Goal: Information Seeking & Learning: Learn about a topic

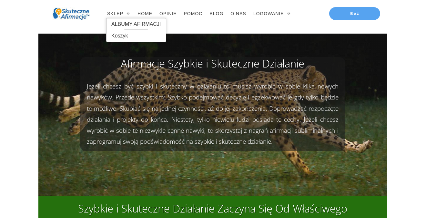
click at [127, 26] on span "ALBUMY AFIRMACJI" at bounding box center [136, 24] width 50 height 10
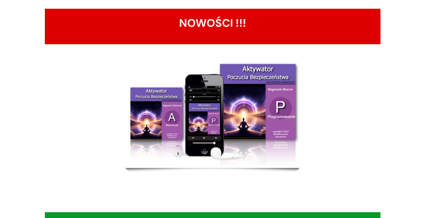
scroll to position [212, 0]
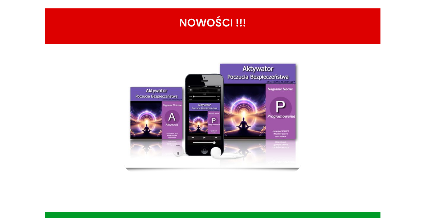
click at [210, 121] on img at bounding box center [213, 112] width 178 height 109
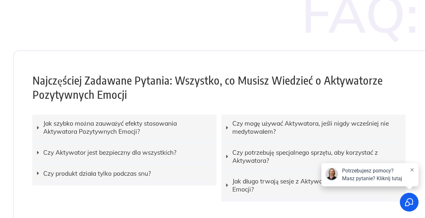
scroll to position [3183, 0]
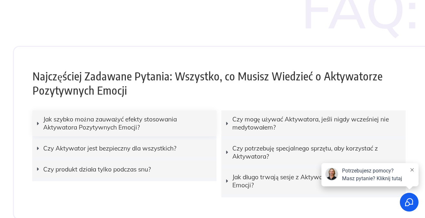
click at [38, 122] on icon at bounding box center [38, 123] width 2 height 3
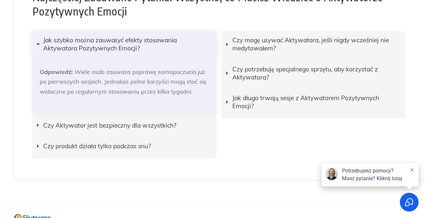
scroll to position [3263, 0]
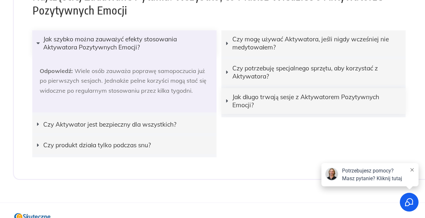
click at [228, 98] on icon at bounding box center [227, 100] width 5 height 5
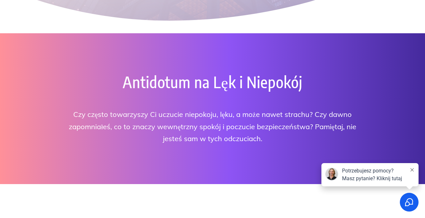
scroll to position [0, 0]
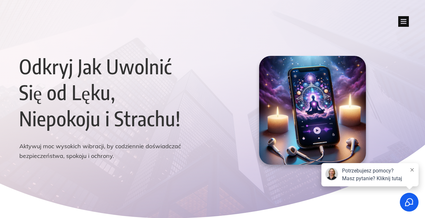
click at [406, 22] on icon at bounding box center [403, 21] width 11 height 11
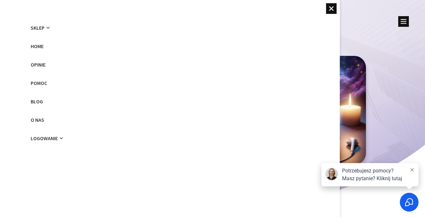
click at [330, 8] on icon at bounding box center [331, 8] width 11 height 11
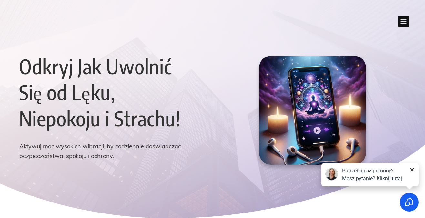
click at [412, 25] on div at bounding box center [212, 115] width 425 height 231
click at [405, 22] on icon at bounding box center [403, 21] width 11 height 11
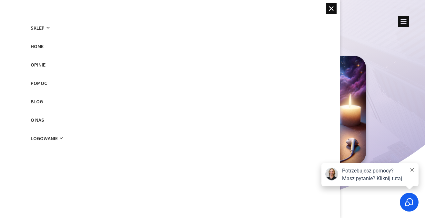
click at [405, 22] on icon at bounding box center [403, 21] width 11 height 11
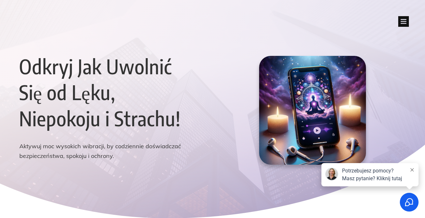
click at [405, 21] on icon at bounding box center [403, 21] width 11 height 11
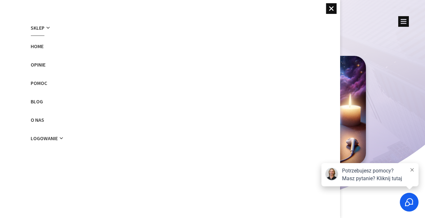
click at [49, 28] on icon at bounding box center [48, 27] width 5 height 5
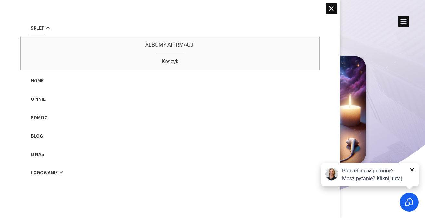
click at [170, 47] on span "ALBUMY AFIRMACJI" at bounding box center [170, 45] width 50 height 10
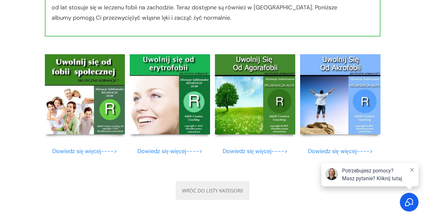
scroll to position [3814, 0]
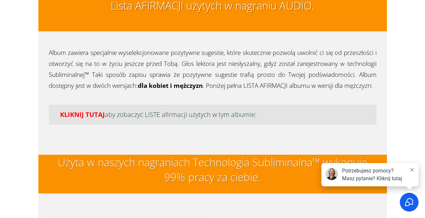
scroll to position [1510, 0]
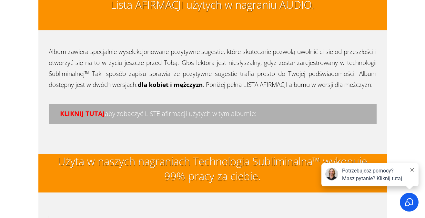
click at [185, 118] on h4 "KLIKNIJ TUTAJ aby zobaczyć LISTE afirmacji użytych w tym albumie:" at bounding box center [212, 113] width 317 height 9
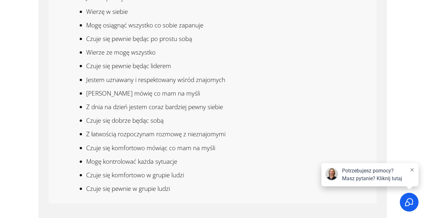
scroll to position [1647, 0]
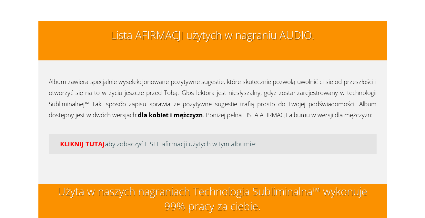
scroll to position [1518, 0]
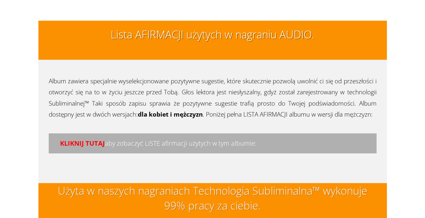
click at [171, 143] on h4 "KLIKNIJ TUTAJ aby zobaczyć LISTE afirmacji użytych w tym albumie:" at bounding box center [212, 143] width 317 height 9
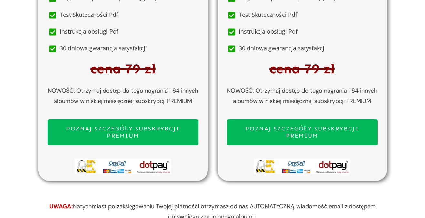
scroll to position [3714, 0]
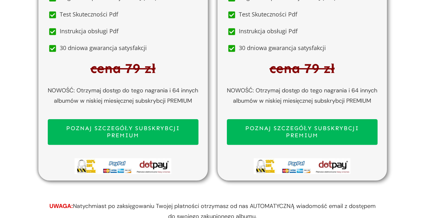
click at [127, 128] on span "POZNAJ SZCZEGÓŁY SUBSKRYBCJI PREMIUM" at bounding box center [123, 132] width 139 height 14
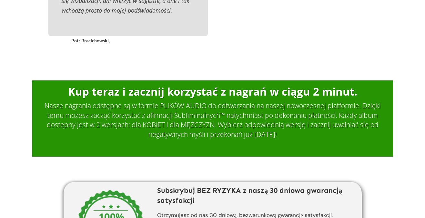
scroll to position [3012, 0]
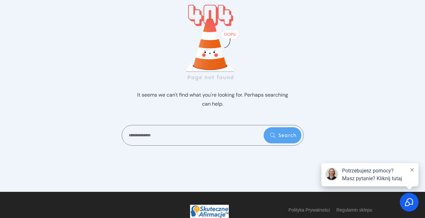
scroll to position [72, 0]
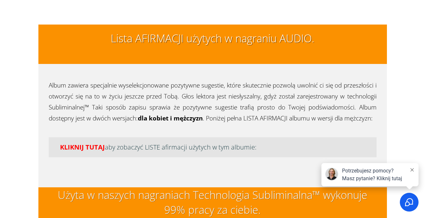
scroll to position [1858, 0]
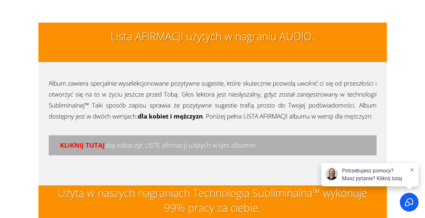
click at [194, 143] on h4 "KLIKNIJ TUTAJ aby zobaczyć LISTE afirmacji użytych w tym albumie:" at bounding box center [212, 145] width 317 height 9
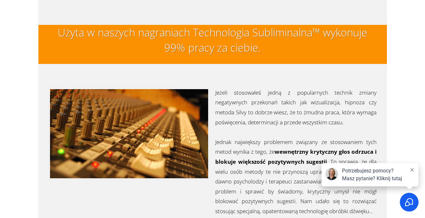
scroll to position [2425, 0]
